Goal: Find specific page/section: Find specific page/section

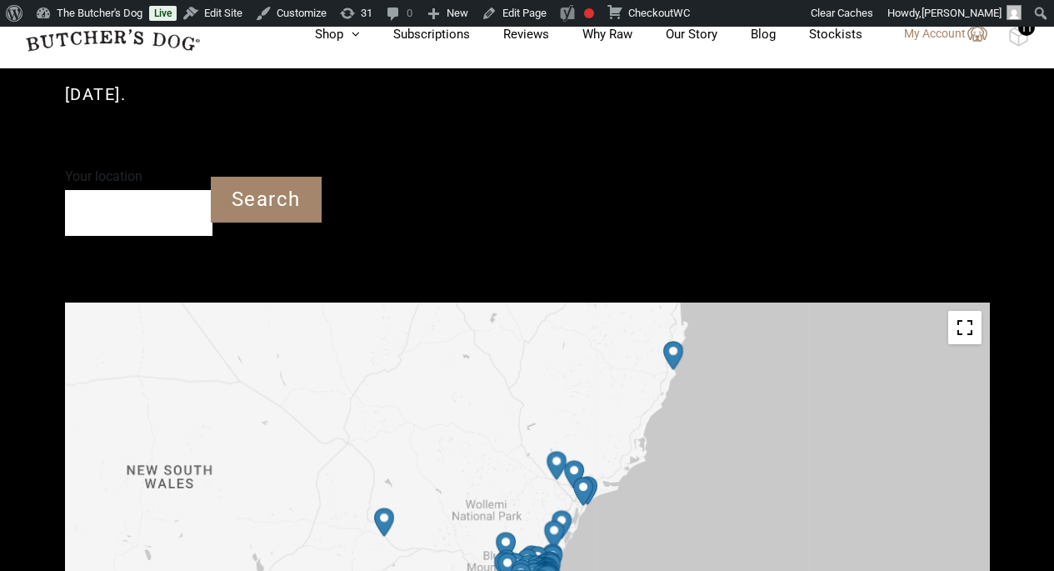
scroll to position [471, 0]
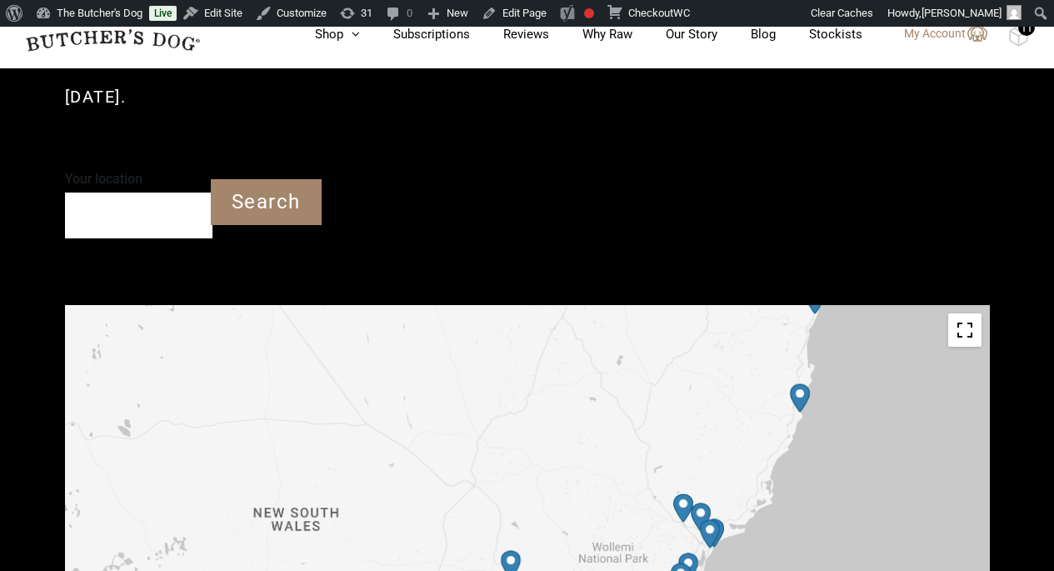
click at [657, 454] on div at bounding box center [527, 492] width 925 height 375
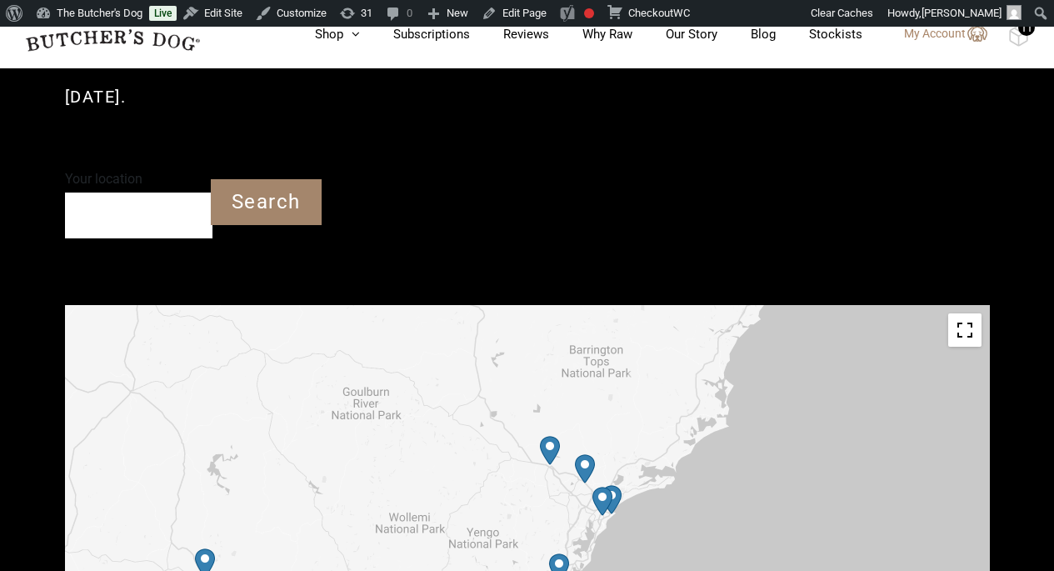
drag, startPoint x: 600, startPoint y: 423, endPoint x: 381, endPoint y: 304, distance: 249.4
click at [381, 305] on div at bounding box center [527, 492] width 925 height 375
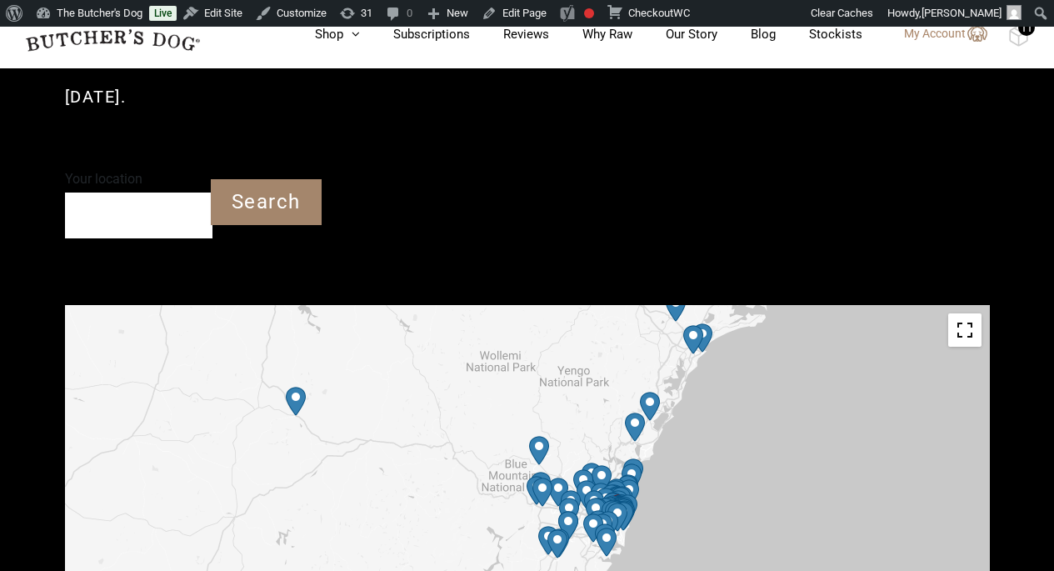
drag, startPoint x: 482, startPoint y: 442, endPoint x: 570, endPoint y: 278, distance: 185.7
click at [570, 305] on div at bounding box center [527, 492] width 925 height 375
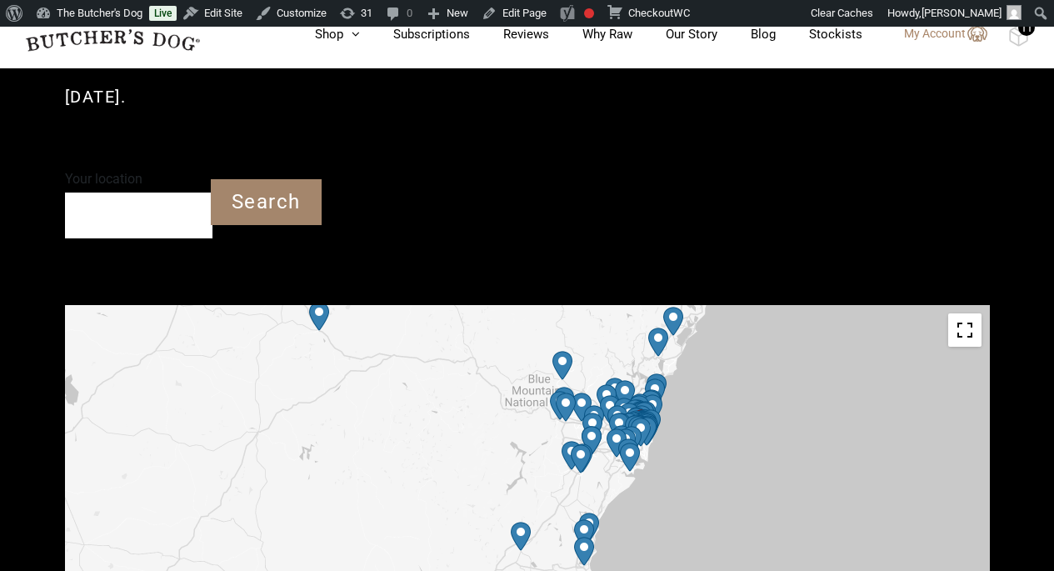
drag, startPoint x: 680, startPoint y: 420, endPoint x: 703, endPoint y: 333, distance: 89.7
click at [703, 333] on div at bounding box center [527, 492] width 925 height 375
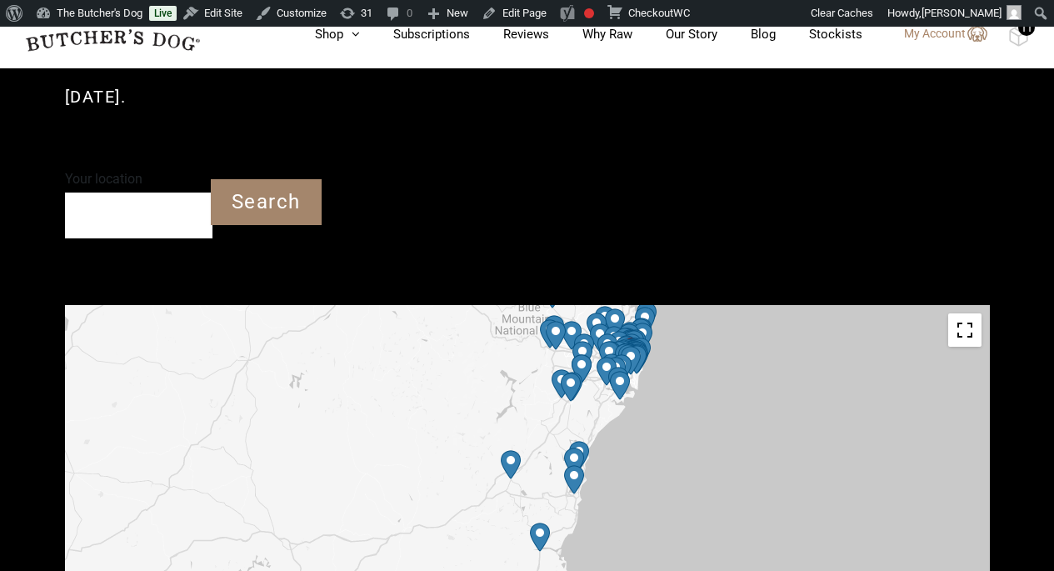
drag, startPoint x: 747, startPoint y: 413, endPoint x: 742, endPoint y: 326, distance: 87.6
click at [742, 326] on div at bounding box center [527, 492] width 925 height 375
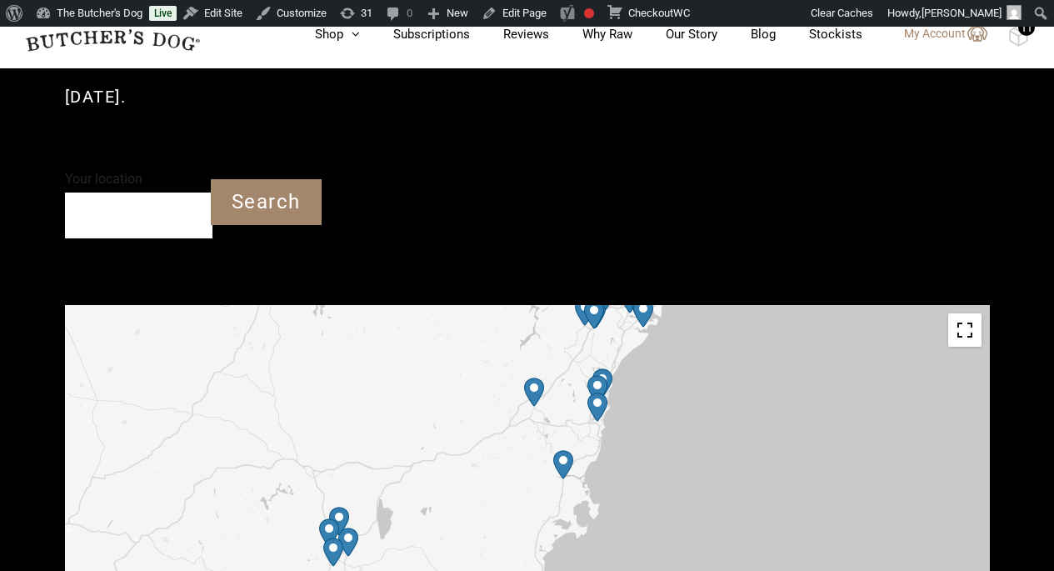
drag, startPoint x: 742, startPoint y: 326, endPoint x: 758, endPoint y: 267, distance: 61.2
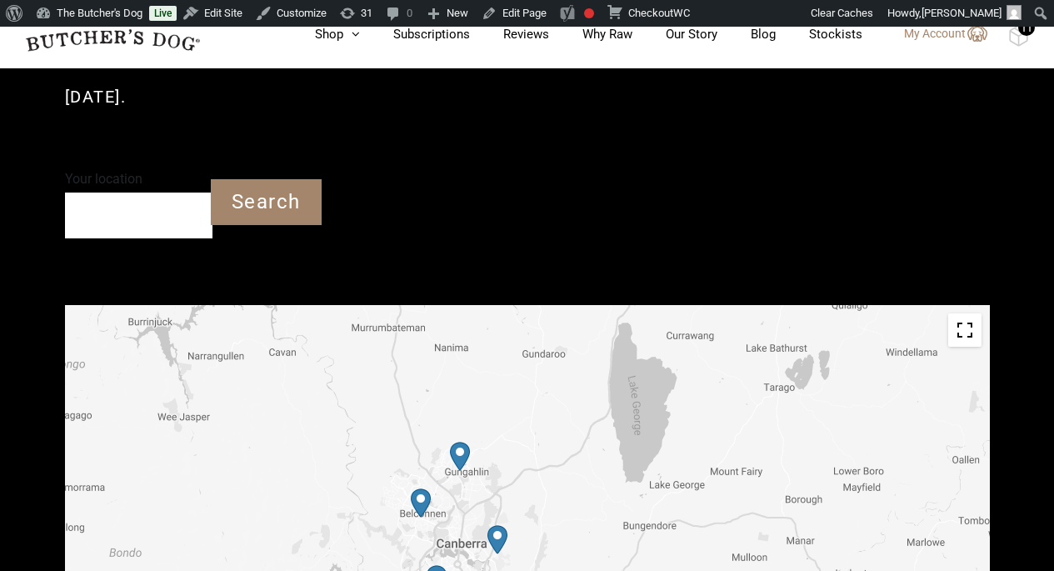
drag, startPoint x: 394, startPoint y: 465, endPoint x: 681, endPoint y: 301, distance: 330.3
click at [681, 305] on div at bounding box center [527, 492] width 925 height 375
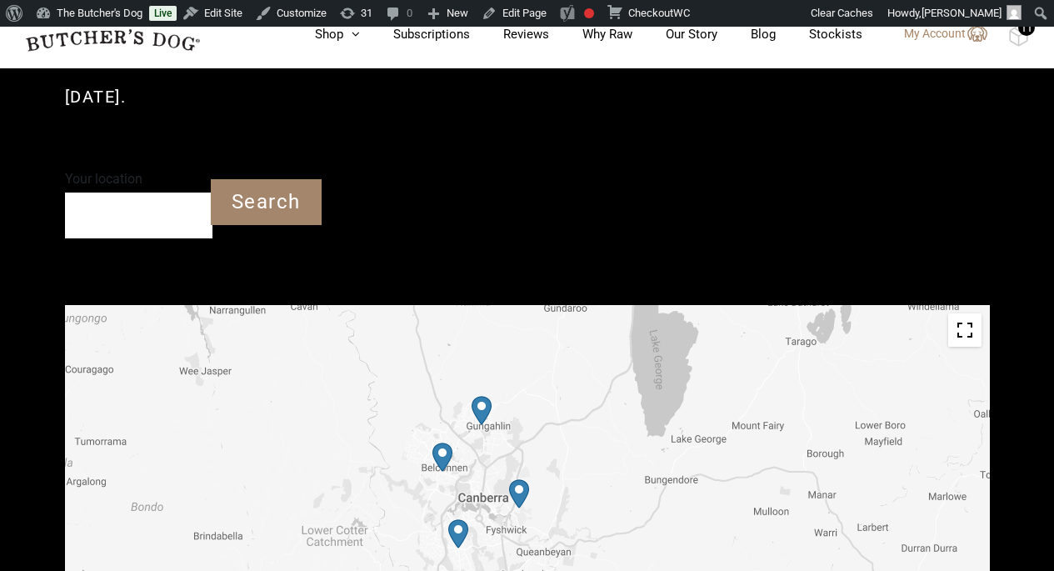
drag, startPoint x: 547, startPoint y: 402, endPoint x: 572, endPoint y: 353, distance: 54.0
click at [572, 353] on div at bounding box center [527, 492] width 925 height 375
click at [464, 519] on img "Petbarn – Woden" at bounding box center [460, 533] width 20 height 29
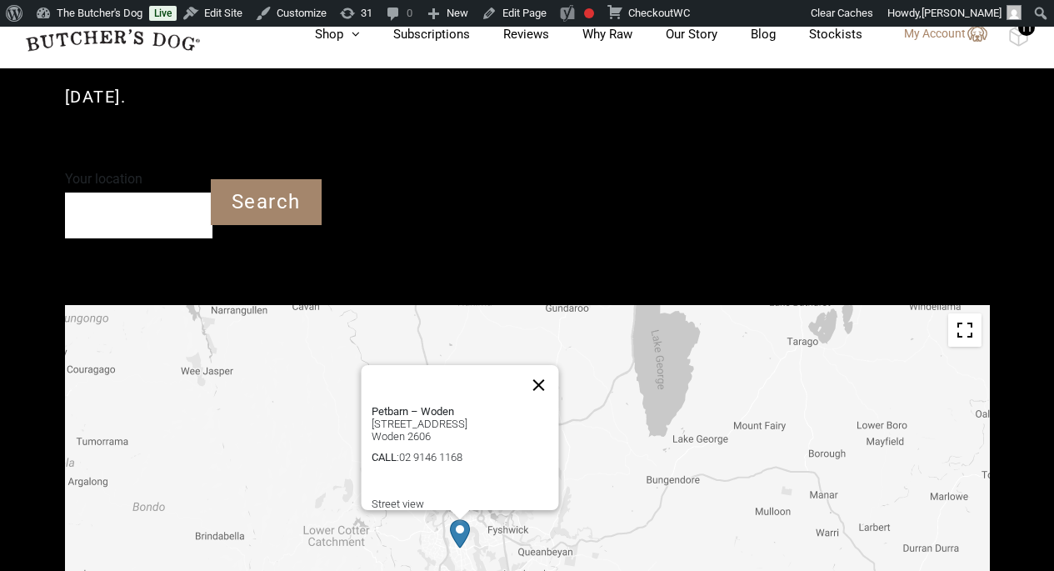
click at [553, 365] on button "Close" at bounding box center [538, 385] width 40 height 40
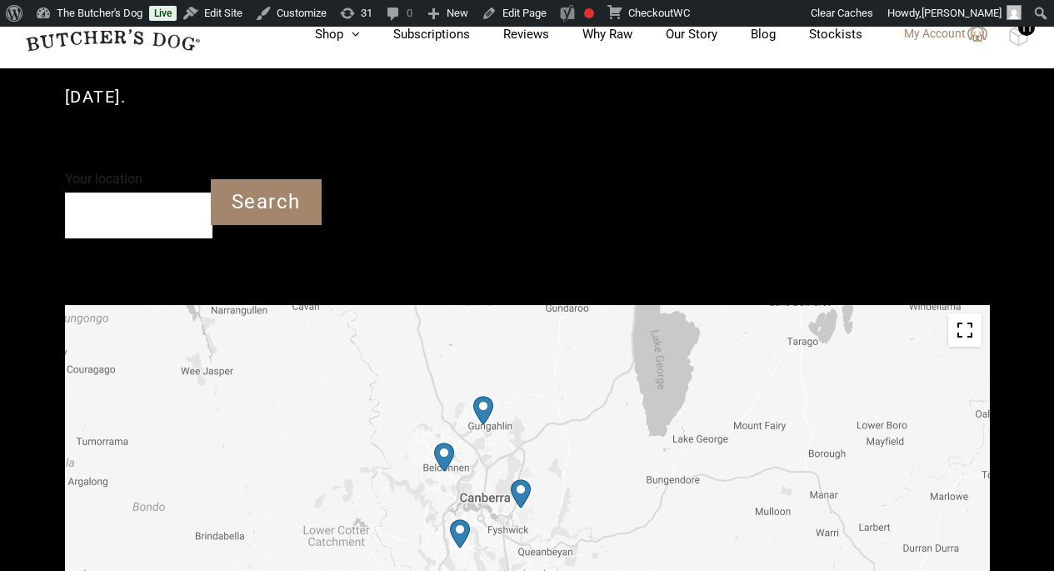
click at [524, 479] on img "Petbarn – Majura Park" at bounding box center [521, 493] width 20 height 29
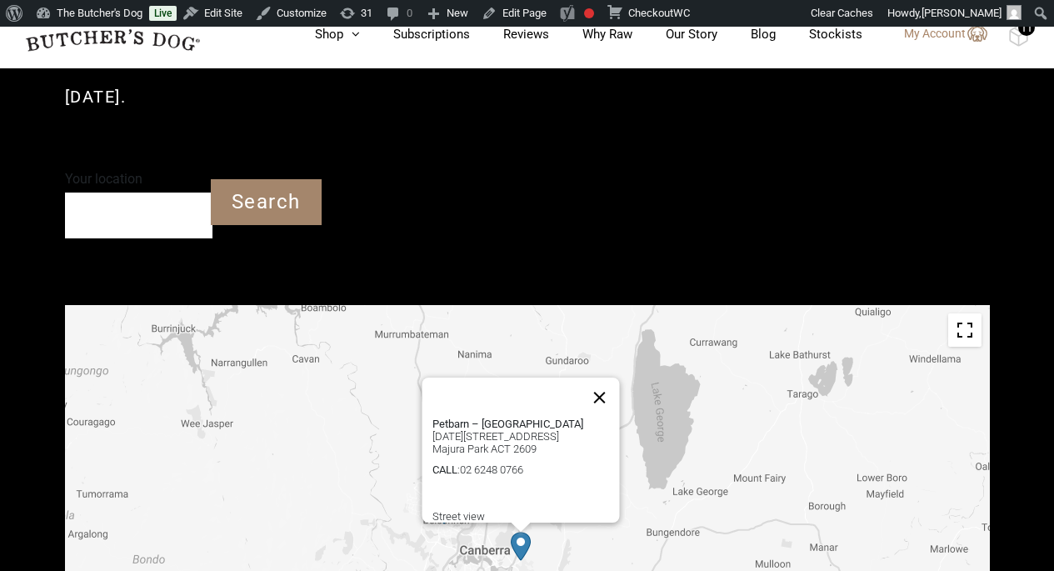
click at [612, 377] on button "Close" at bounding box center [599, 397] width 40 height 40
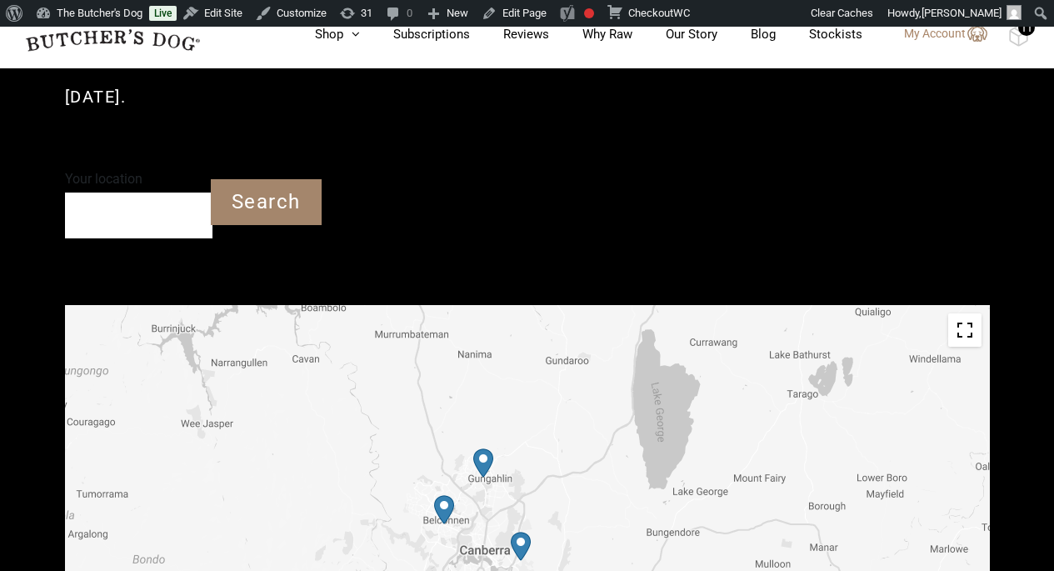
click at [91, 16] on link "The Butcher's Dog" at bounding box center [89, 13] width 120 height 27
